Goal: Find specific page/section: Find specific page/section

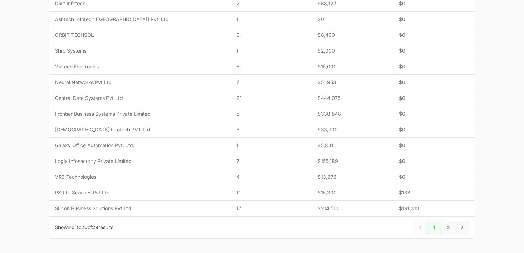
scroll to position [275, 0]
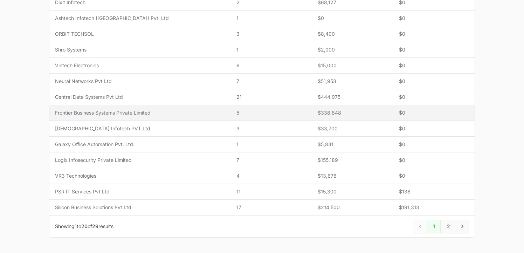
click at [319, 115] on span "$338,848" at bounding box center [353, 112] width 70 height 7
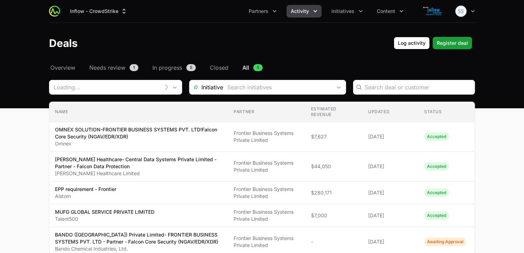
type input "Frontier Business Systems Private Limited"
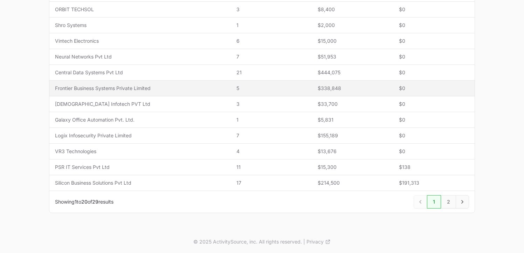
scroll to position [300, 0]
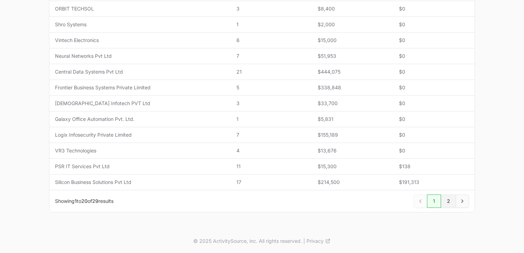
click at [449, 202] on link "2" at bounding box center [448, 201] width 15 height 13
